Goal: Navigation & Orientation: Find specific page/section

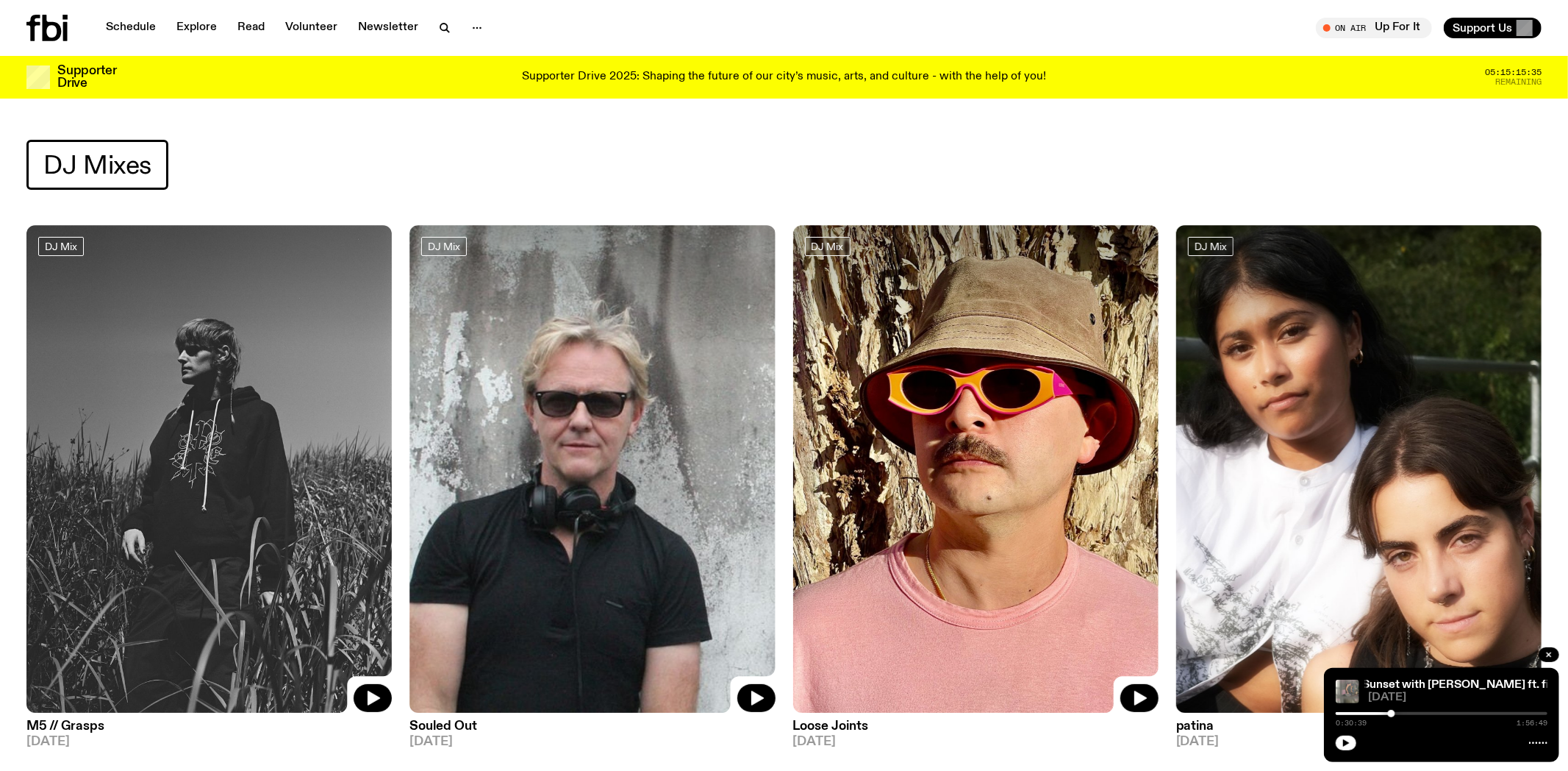
drag, startPoint x: 1272, startPoint y: 731, endPoint x: 1284, endPoint y: 731, distance: 12.0
click at [1272, 731] on h3 "patina" at bounding box center [1359, 725] width 366 height 13
click at [1342, 745] on button "button" at bounding box center [1345, 742] width 20 height 15
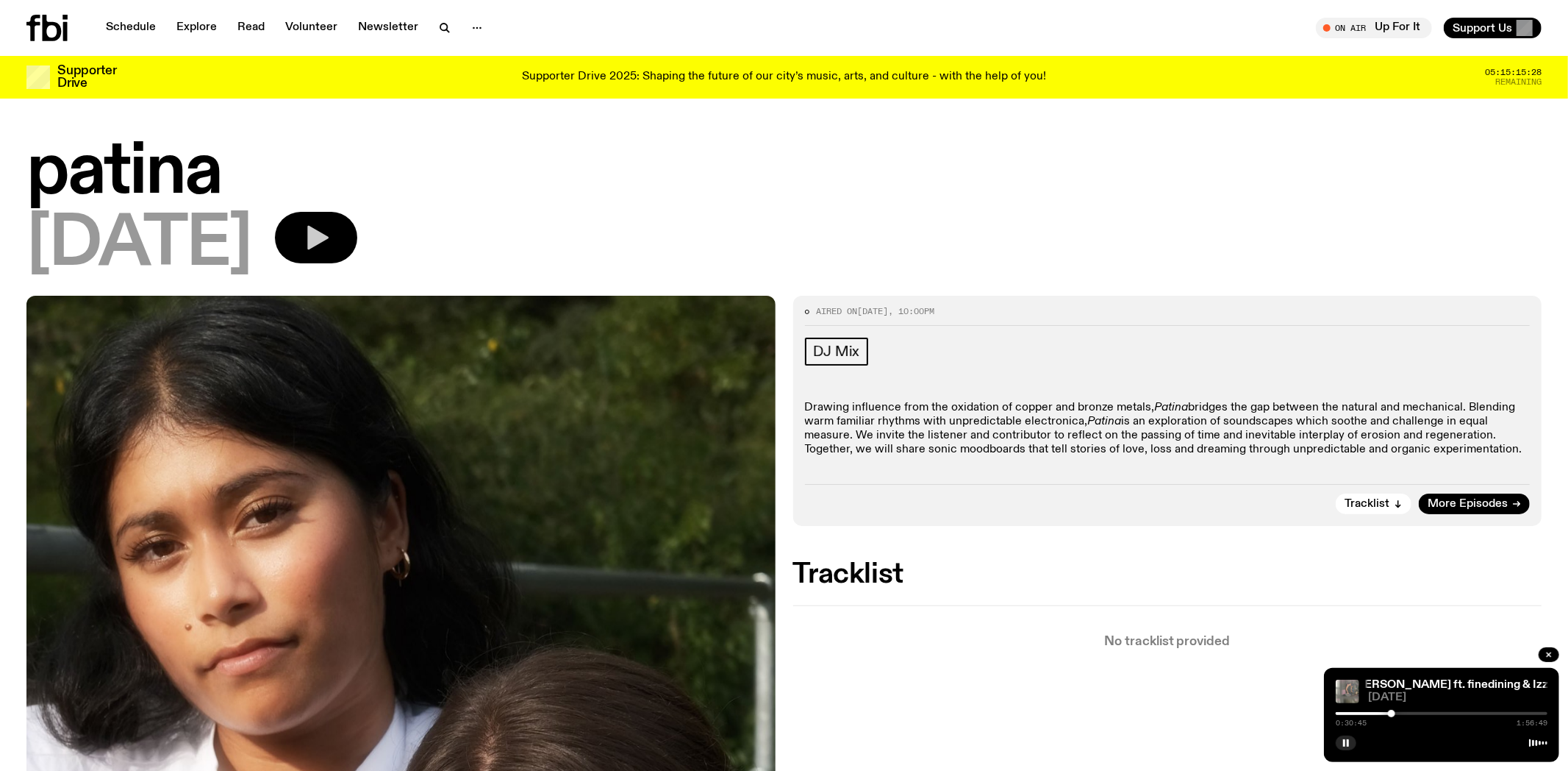
click at [329, 230] on icon "button" at bounding box center [318, 237] width 21 height 24
click at [129, 22] on link "Schedule" at bounding box center [131, 27] width 68 height 20
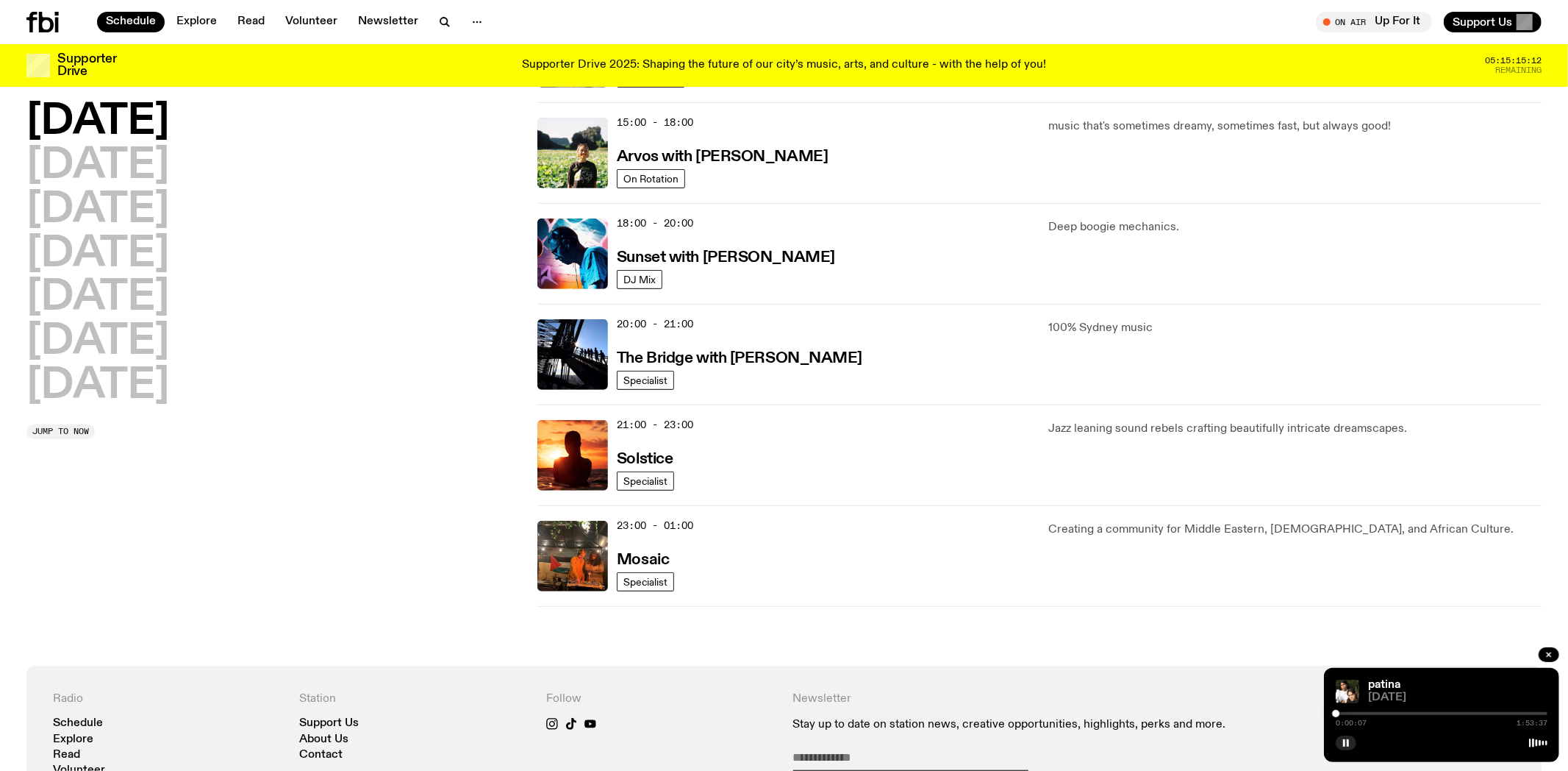
scroll to position [66, 0]
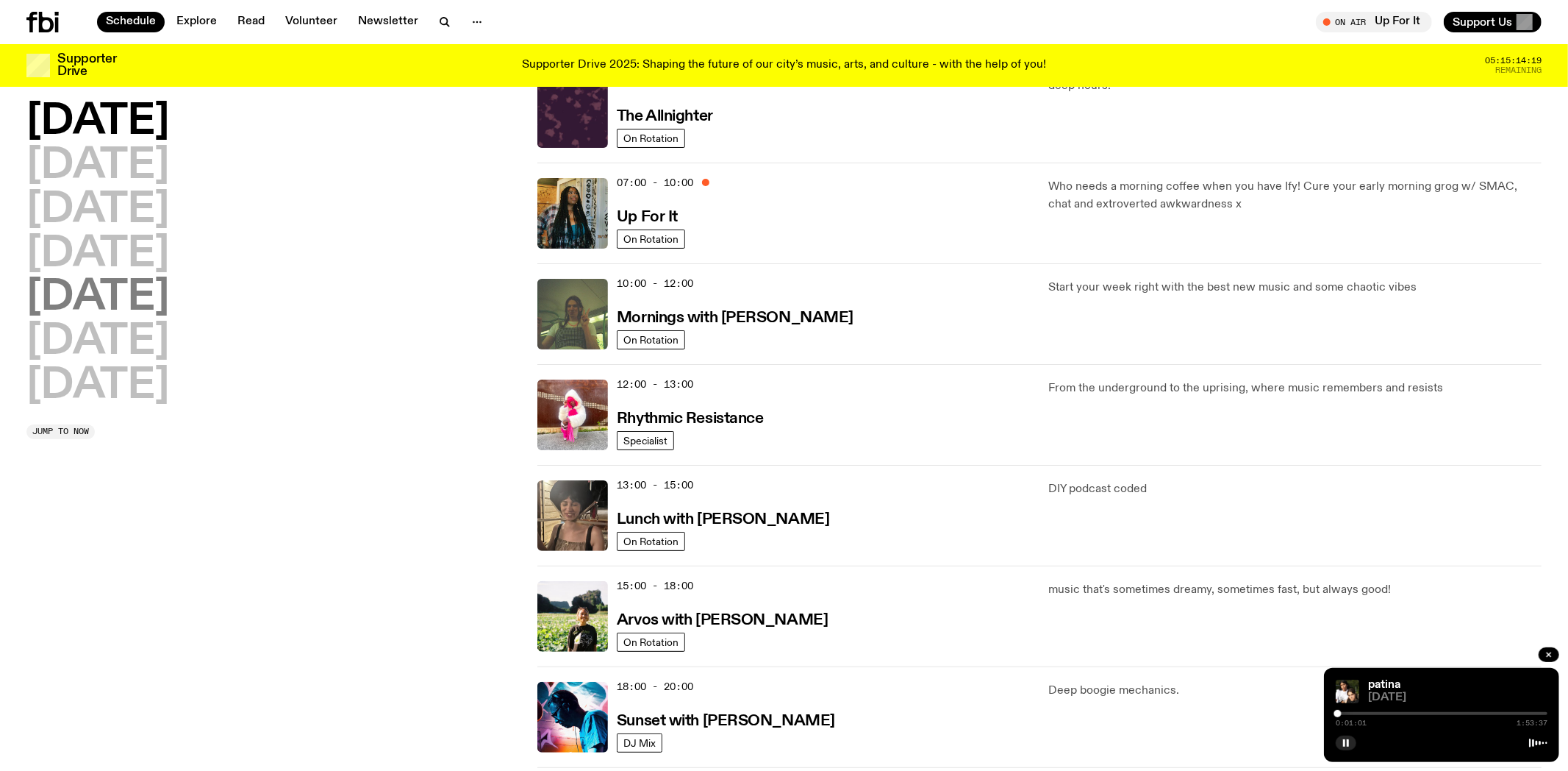
click at [104, 292] on h2 "[DATE]" at bounding box center [97, 298] width 143 height 41
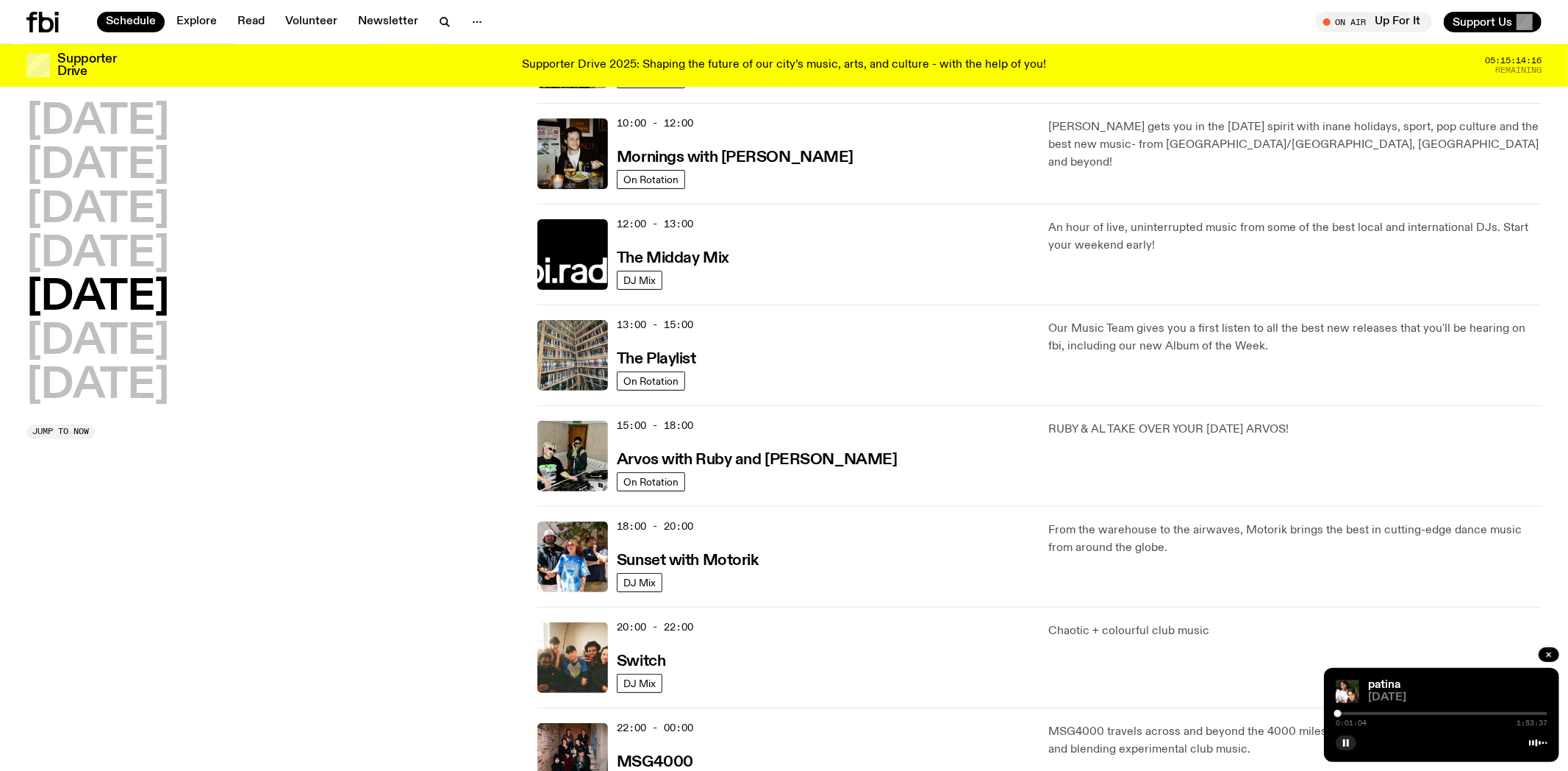
scroll to position [273, 0]
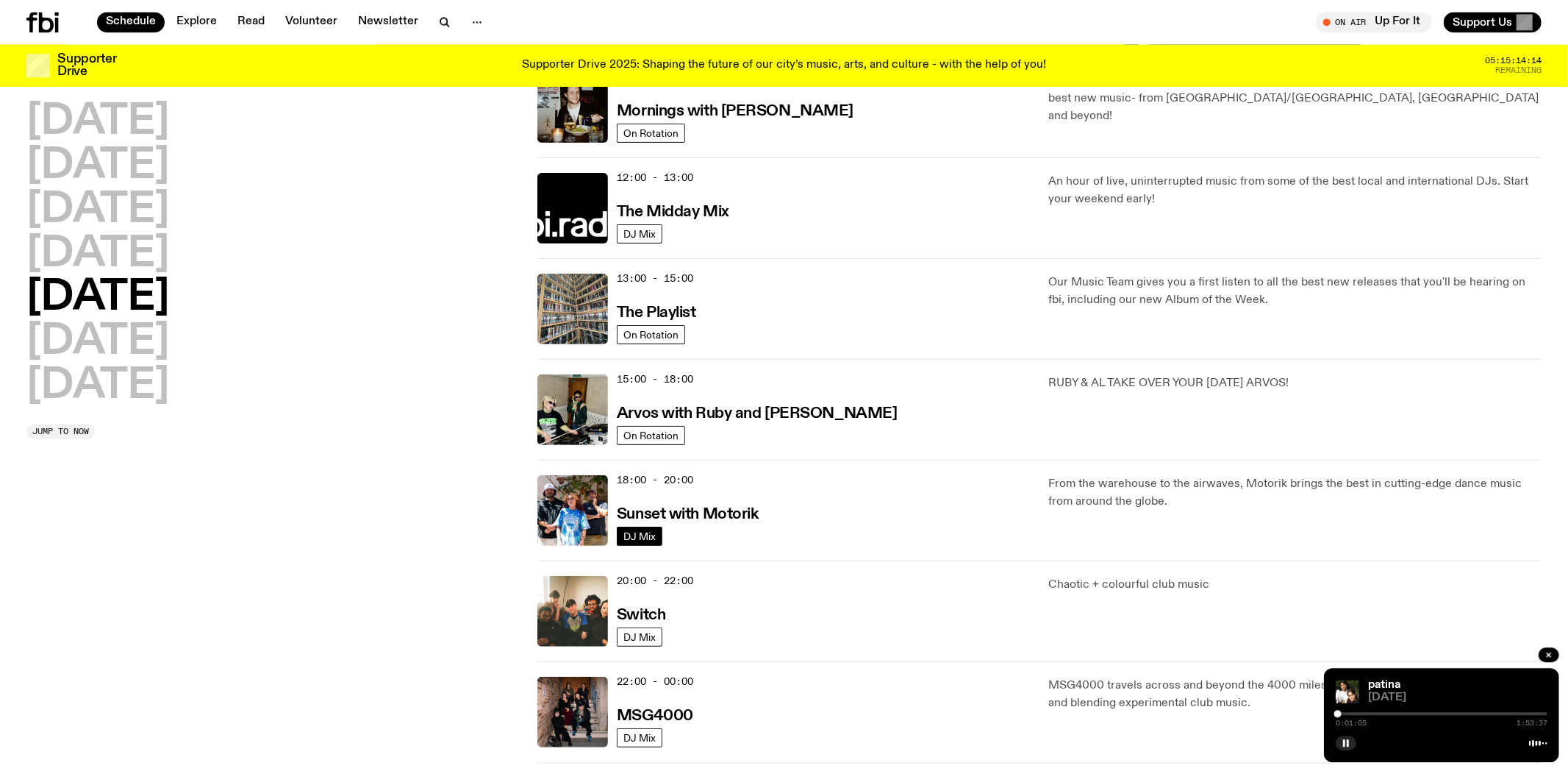
click at [635, 536] on span "DJ Mix" at bounding box center [639, 535] width 32 height 11
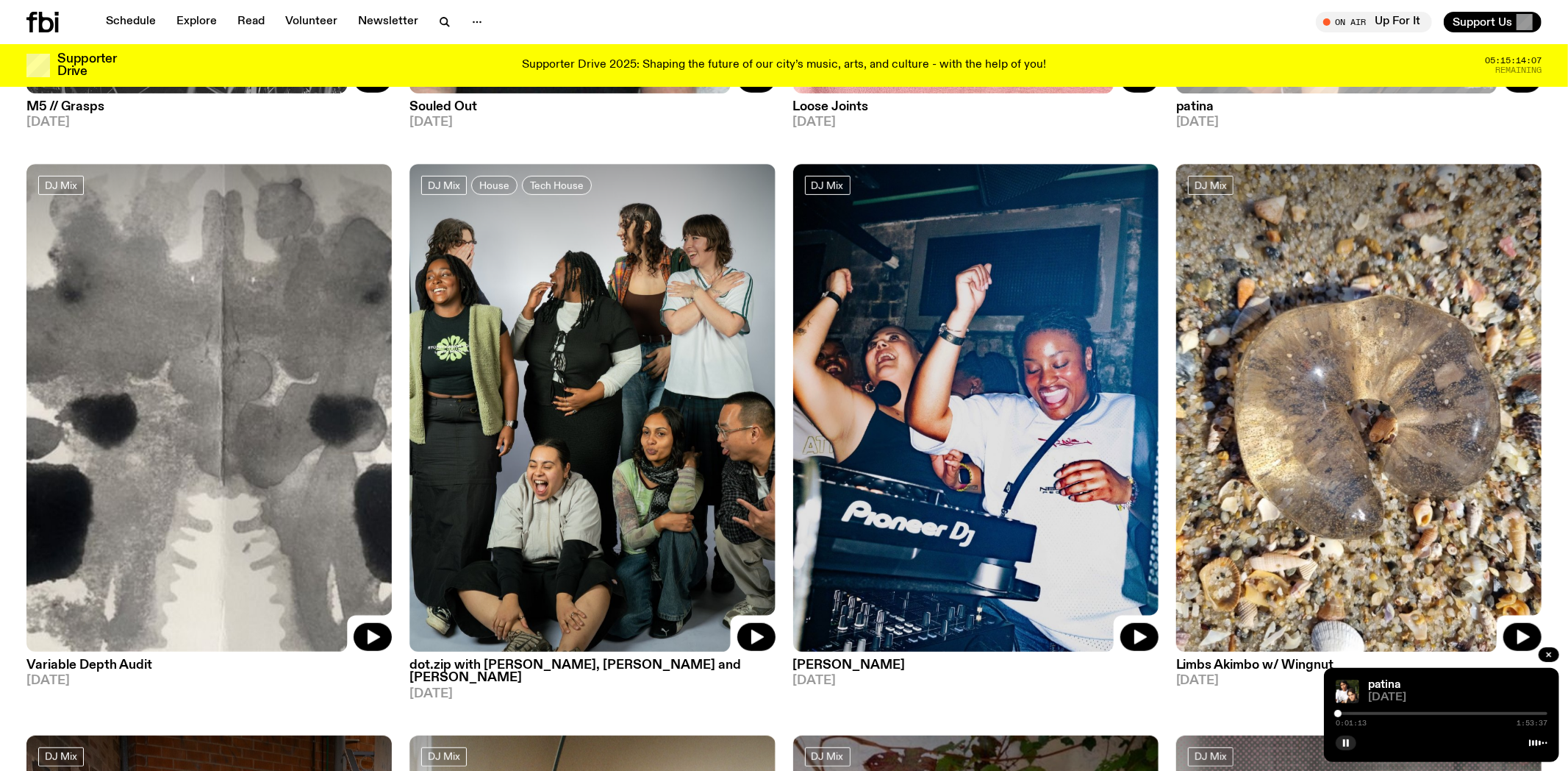
scroll to position [222, 0]
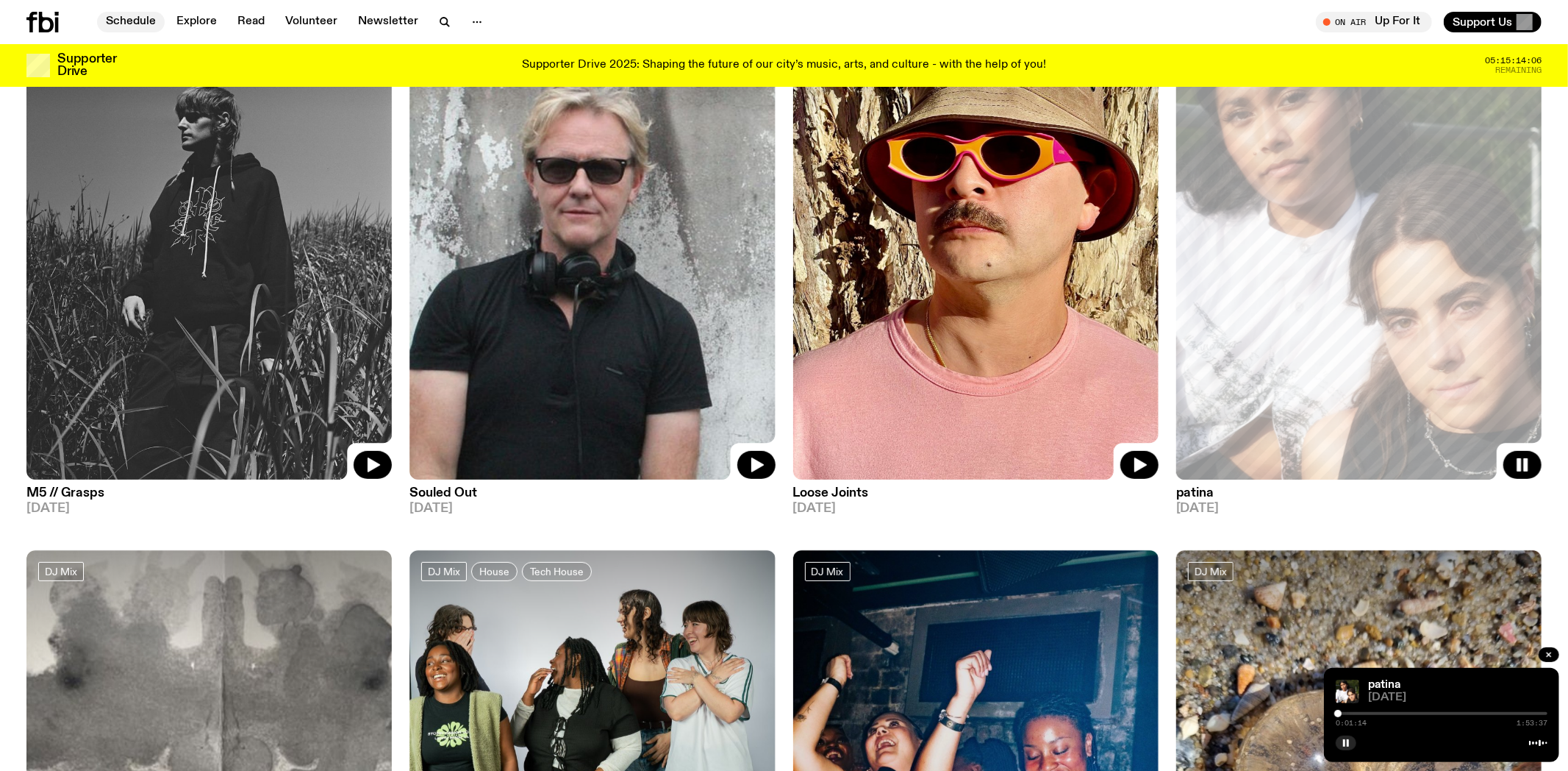
click at [144, 28] on link "Schedule" at bounding box center [131, 21] width 68 height 20
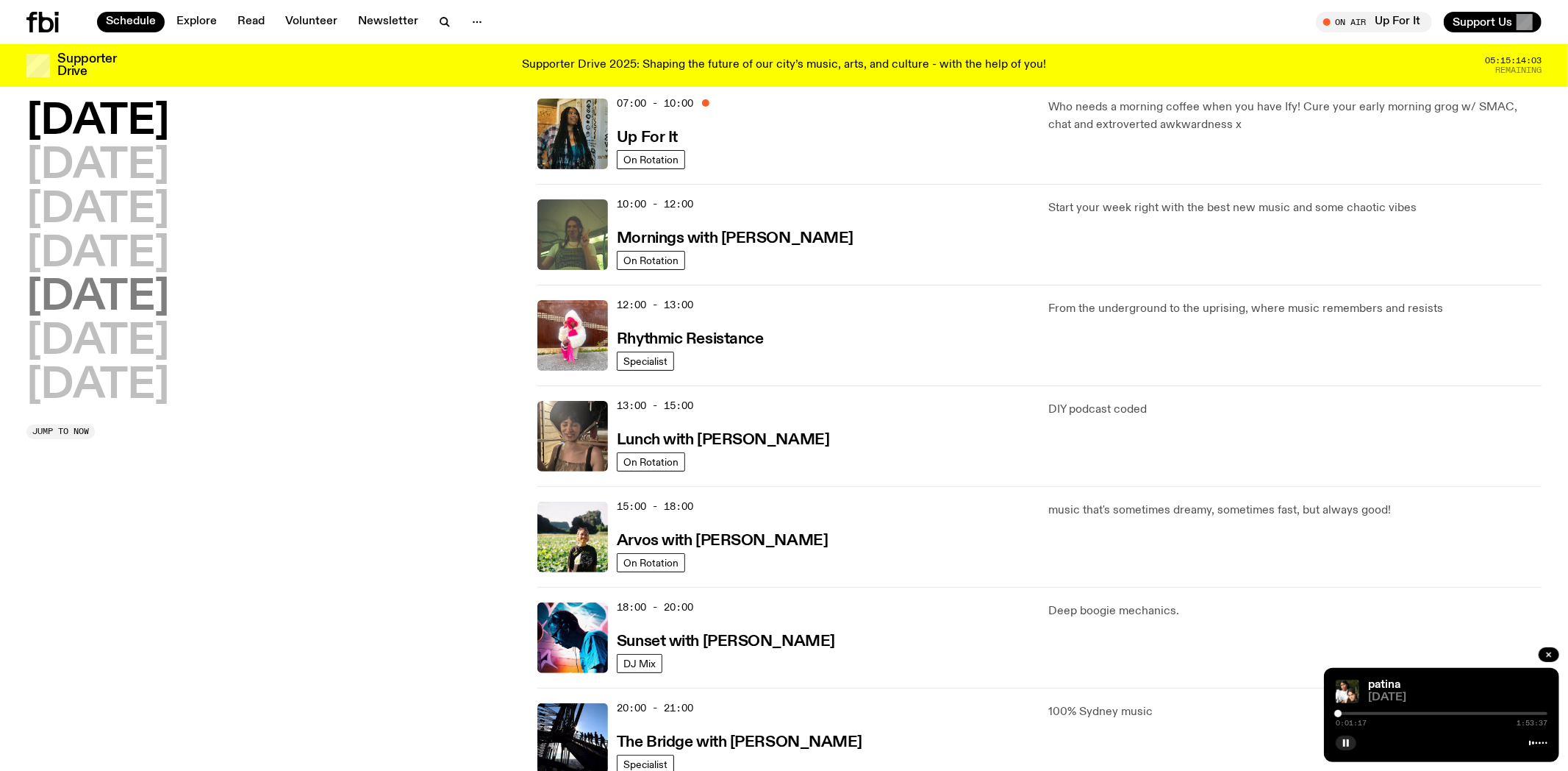
click at [95, 303] on h2 "[DATE]" at bounding box center [97, 298] width 143 height 41
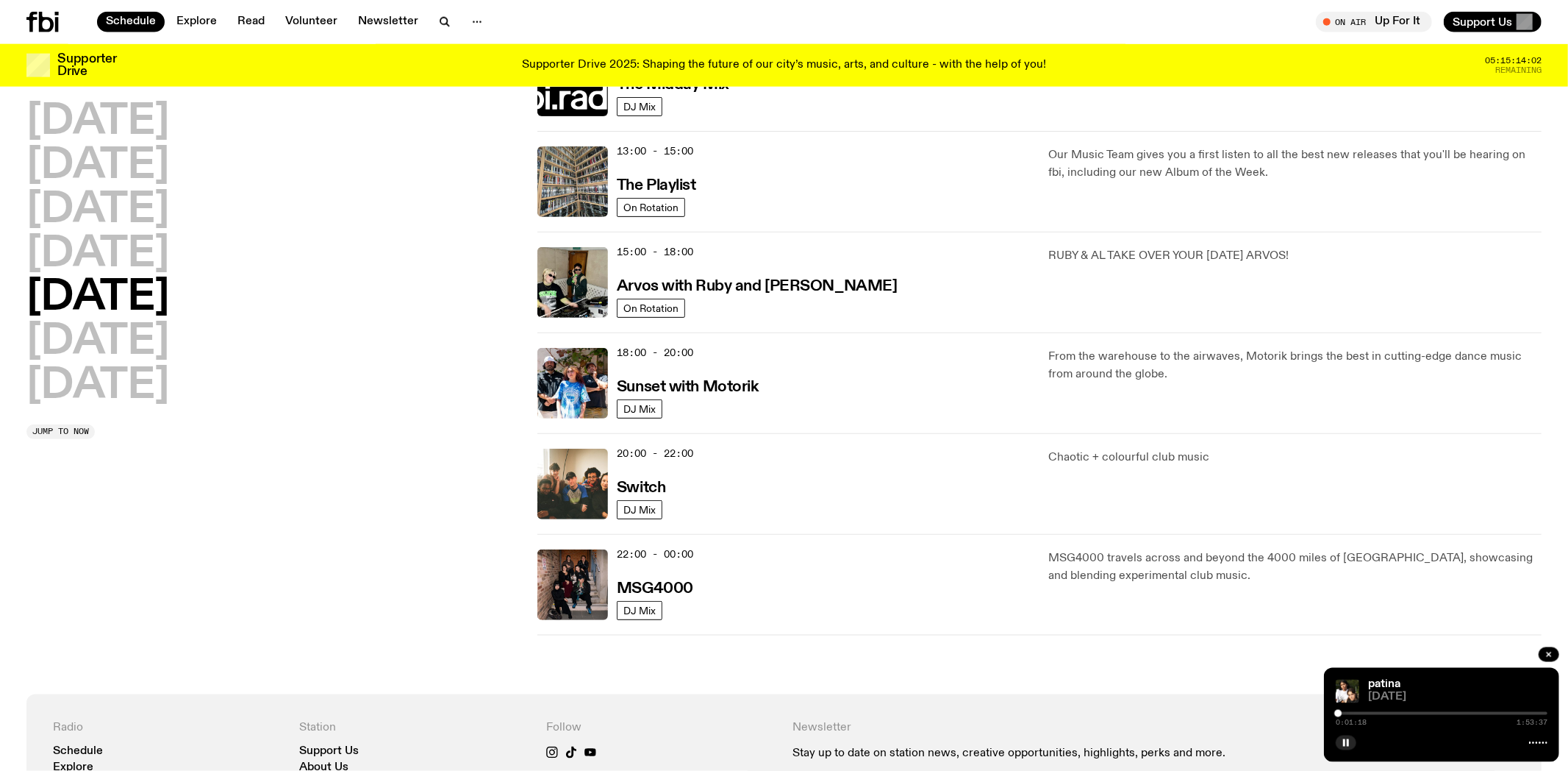
scroll to position [427, 0]
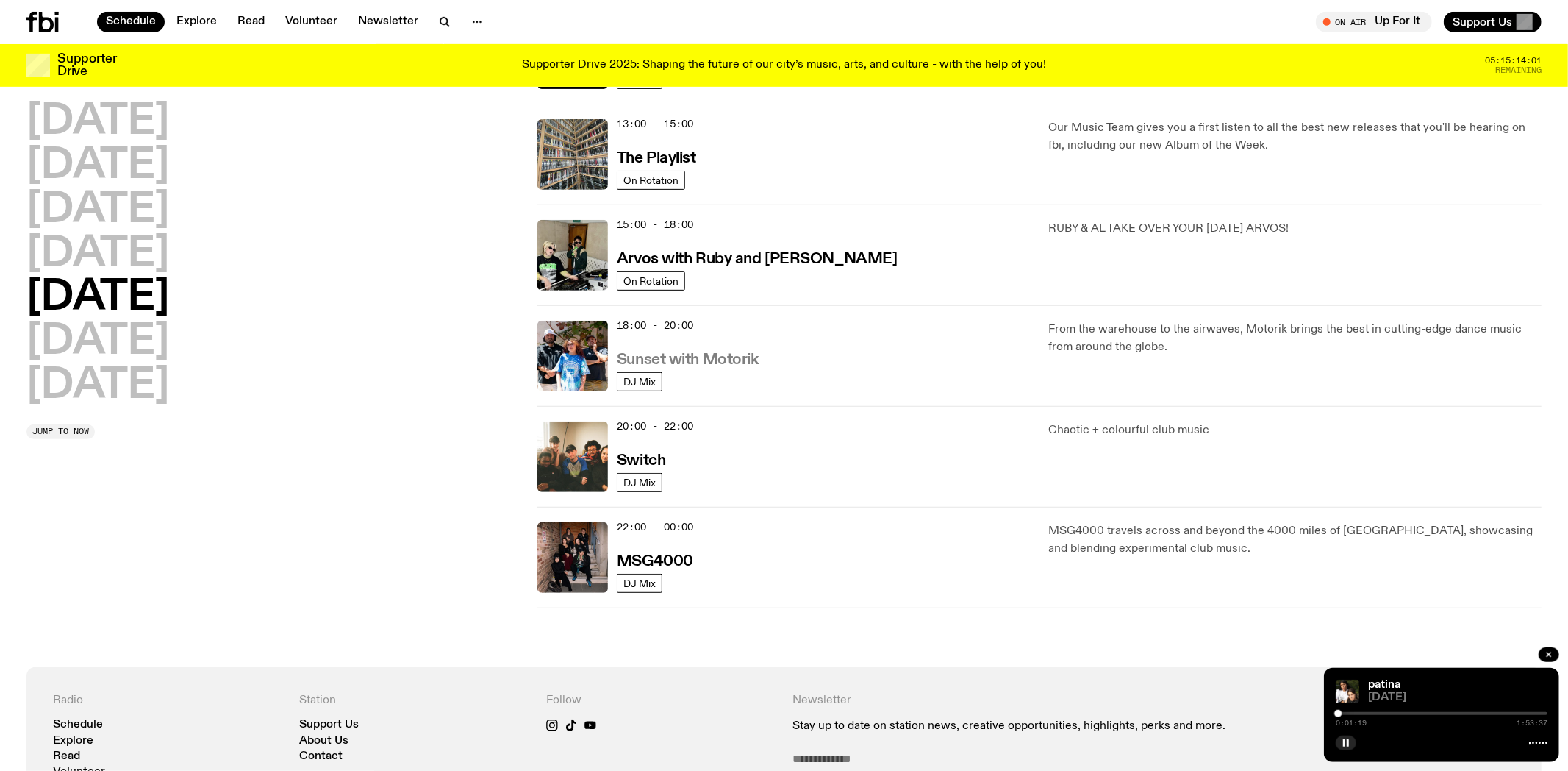
click at [650, 359] on h3 "Sunset with Motorik" at bounding box center [688, 360] width 142 height 16
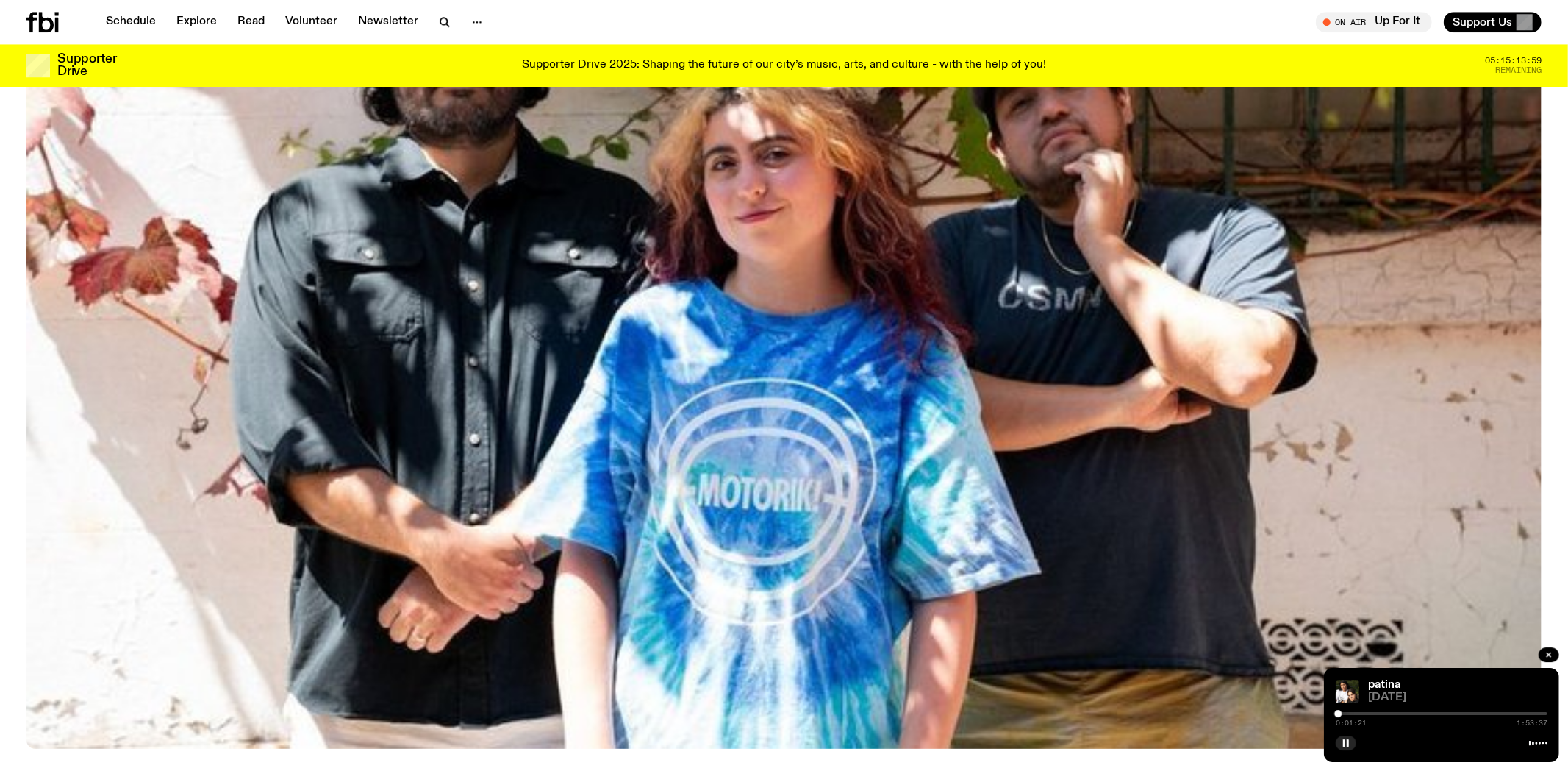
scroll to position [608, 0]
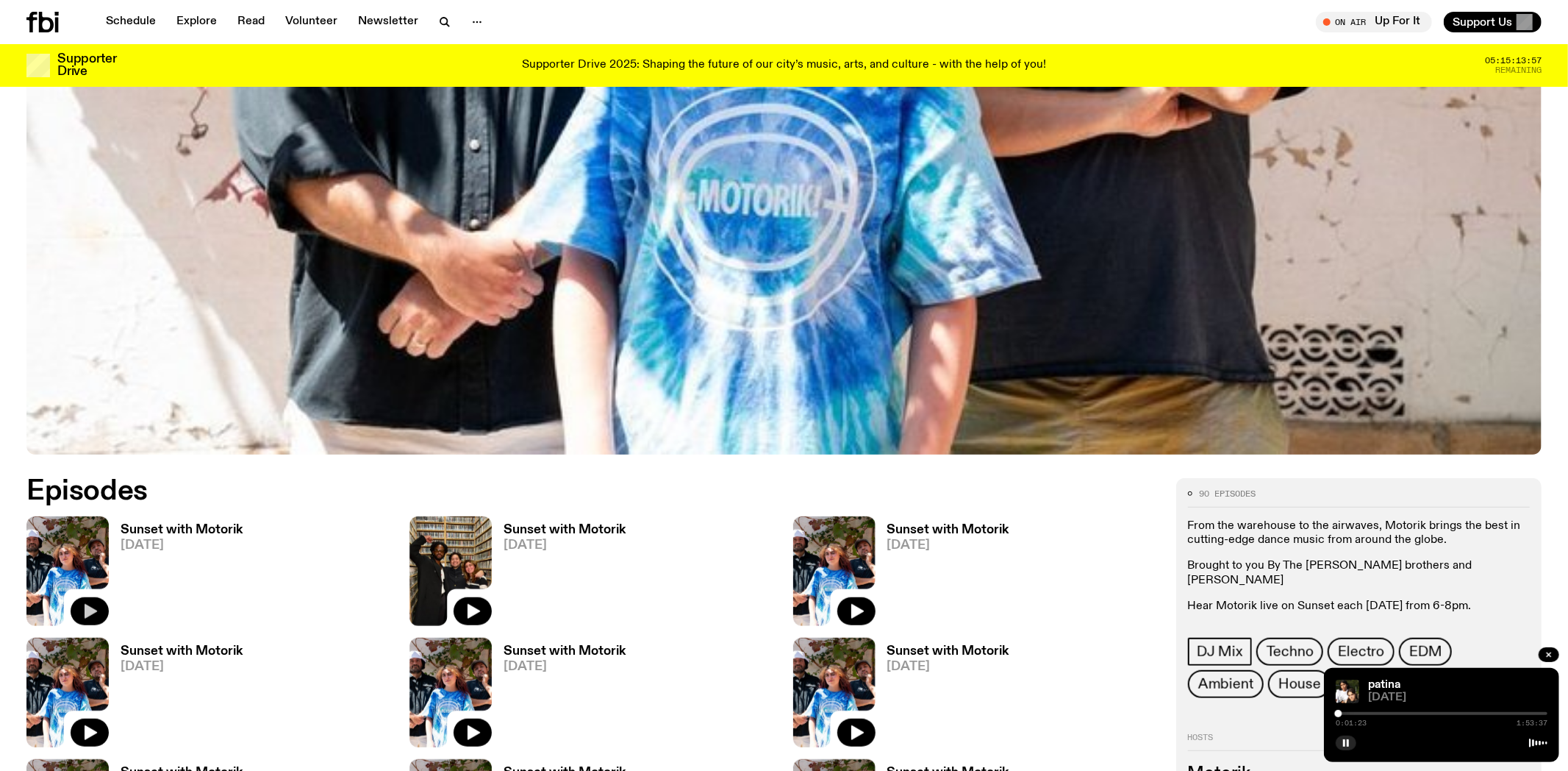
click at [83, 611] on icon "button" at bounding box center [89, 611] width 17 height 18
